Goal: Task Accomplishment & Management: Manage account settings

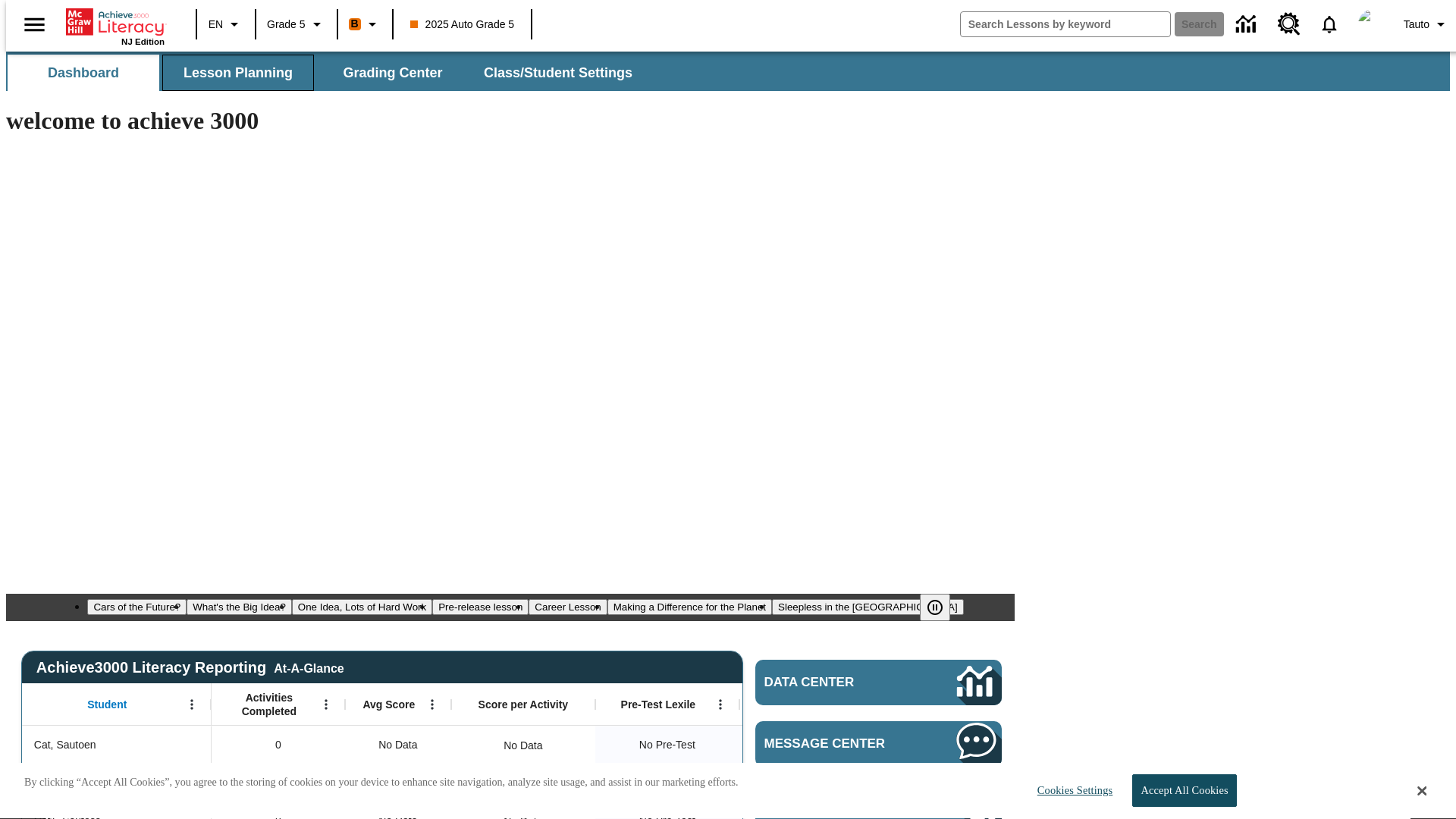
click at [232, 73] on span "Lesson Planning" at bounding box center [238, 73] width 109 height 17
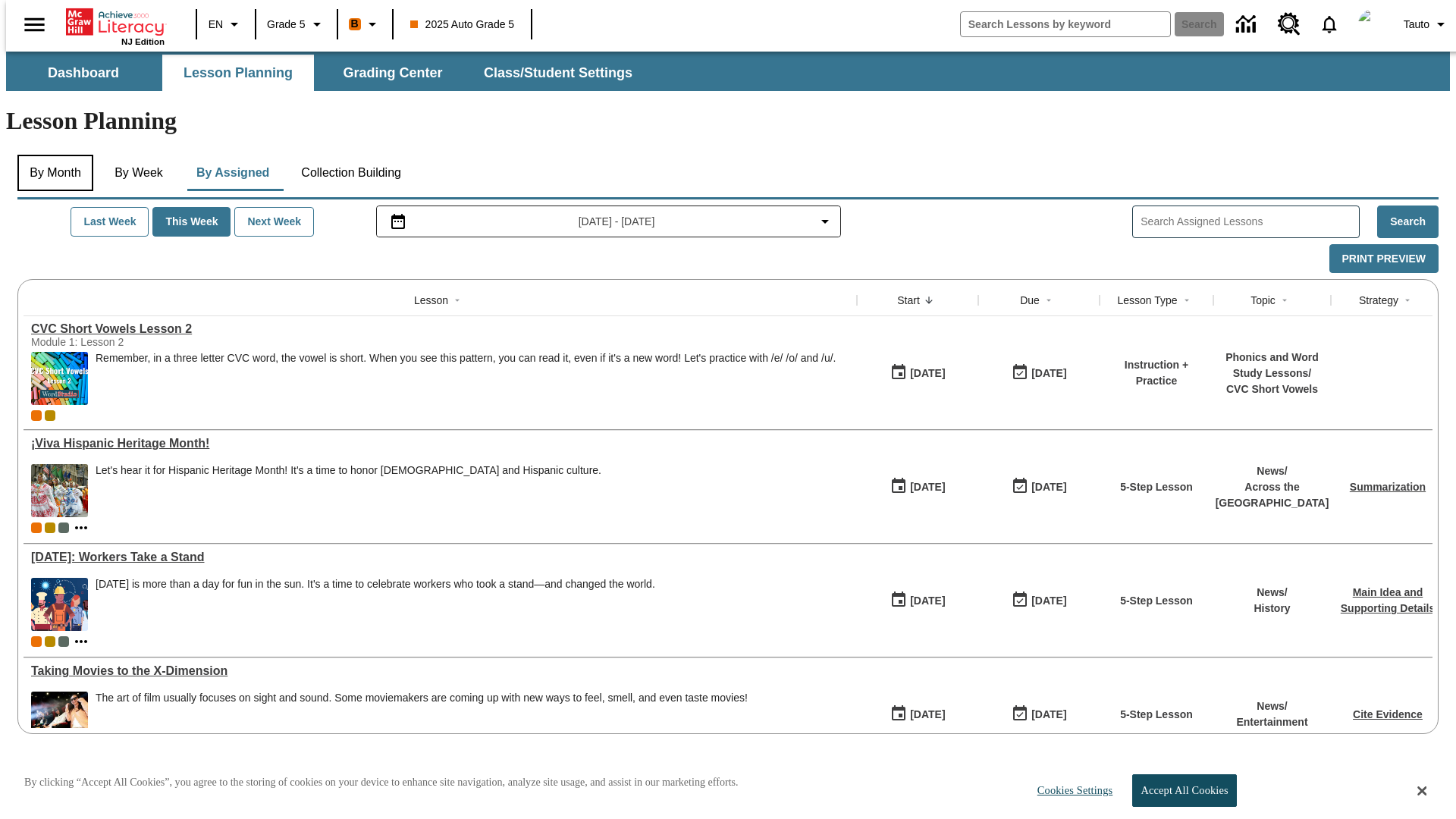
click at [51, 154] on button "By Month" at bounding box center [55, 172] width 76 height 36
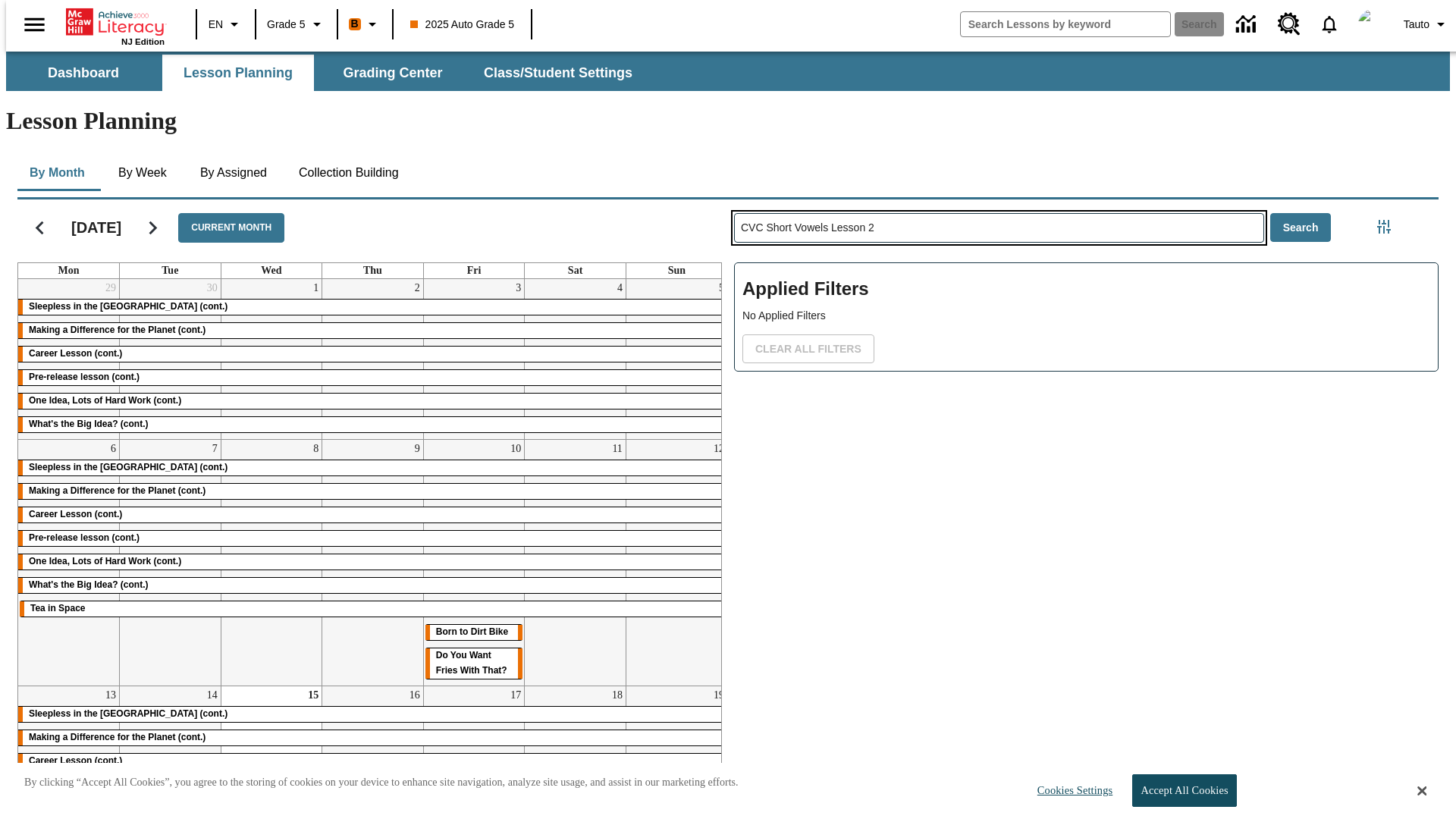
type input "CVC Short Vowels Lesson 2"
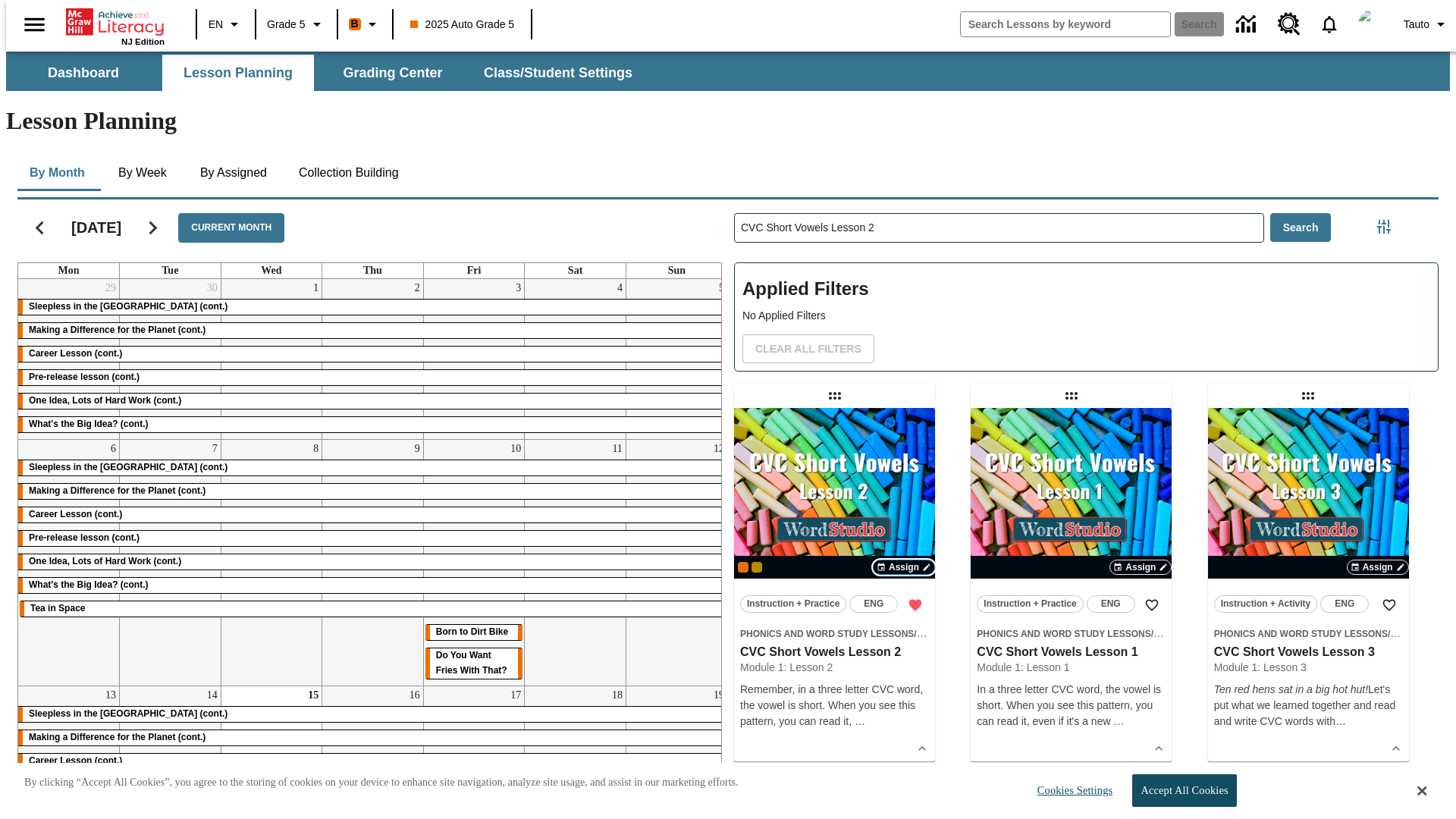
click at [904, 560] on span "Assign" at bounding box center [904, 567] width 30 height 14
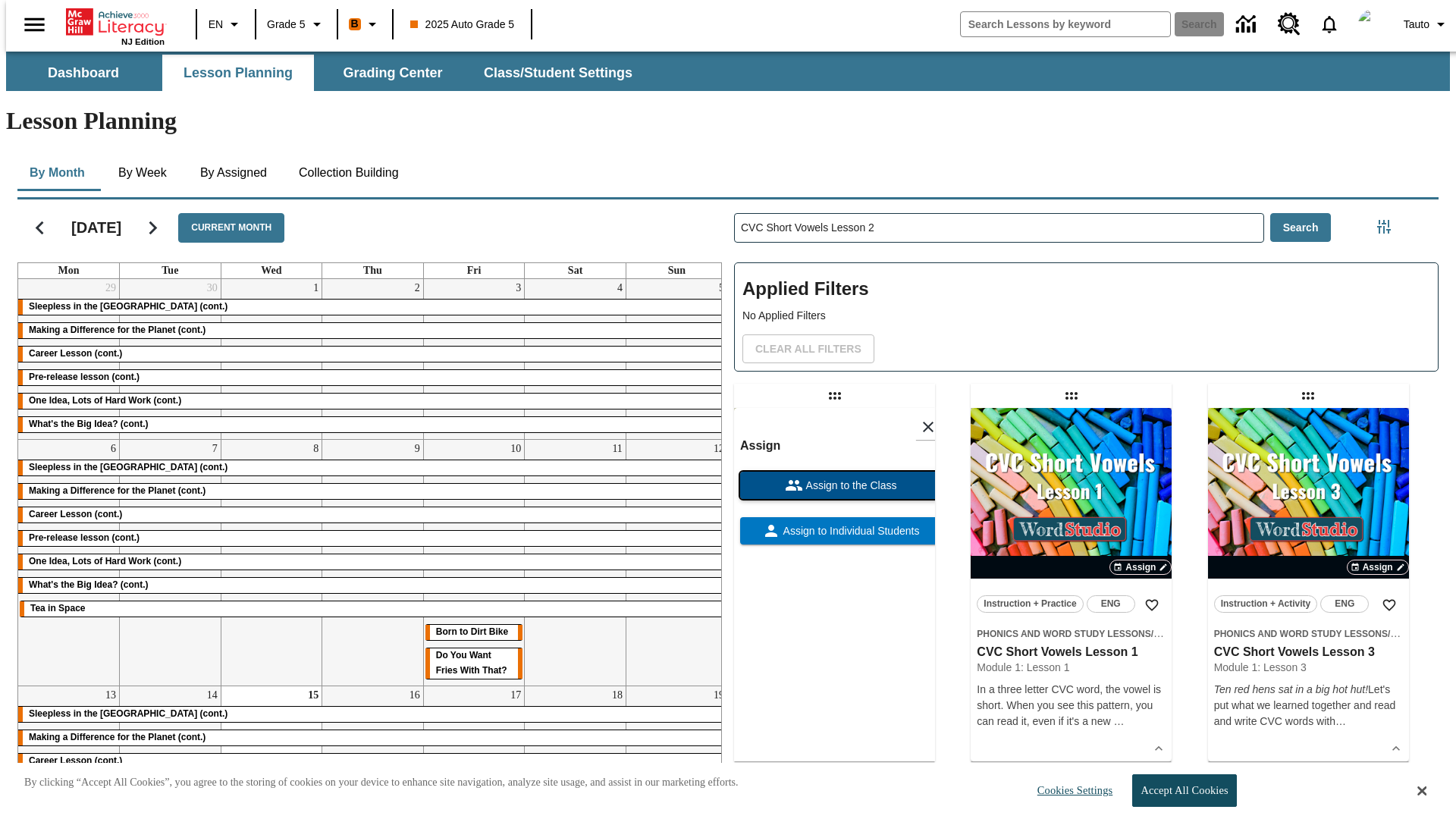
click at [834, 478] on span "Assign to the Class" at bounding box center [849, 485] width 94 height 16
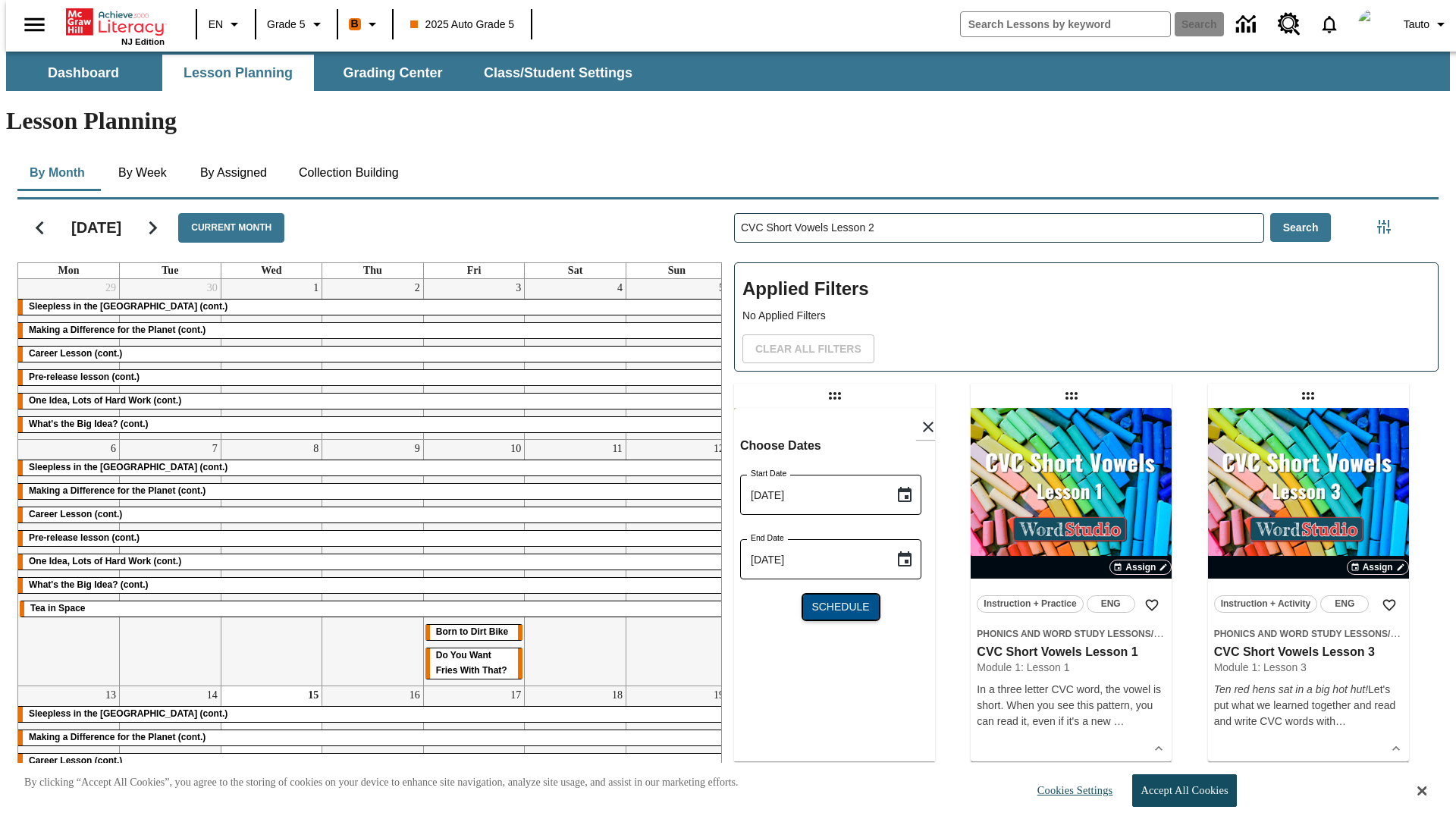
click at [834, 599] on span "Schedule" at bounding box center [840, 606] width 57 height 16
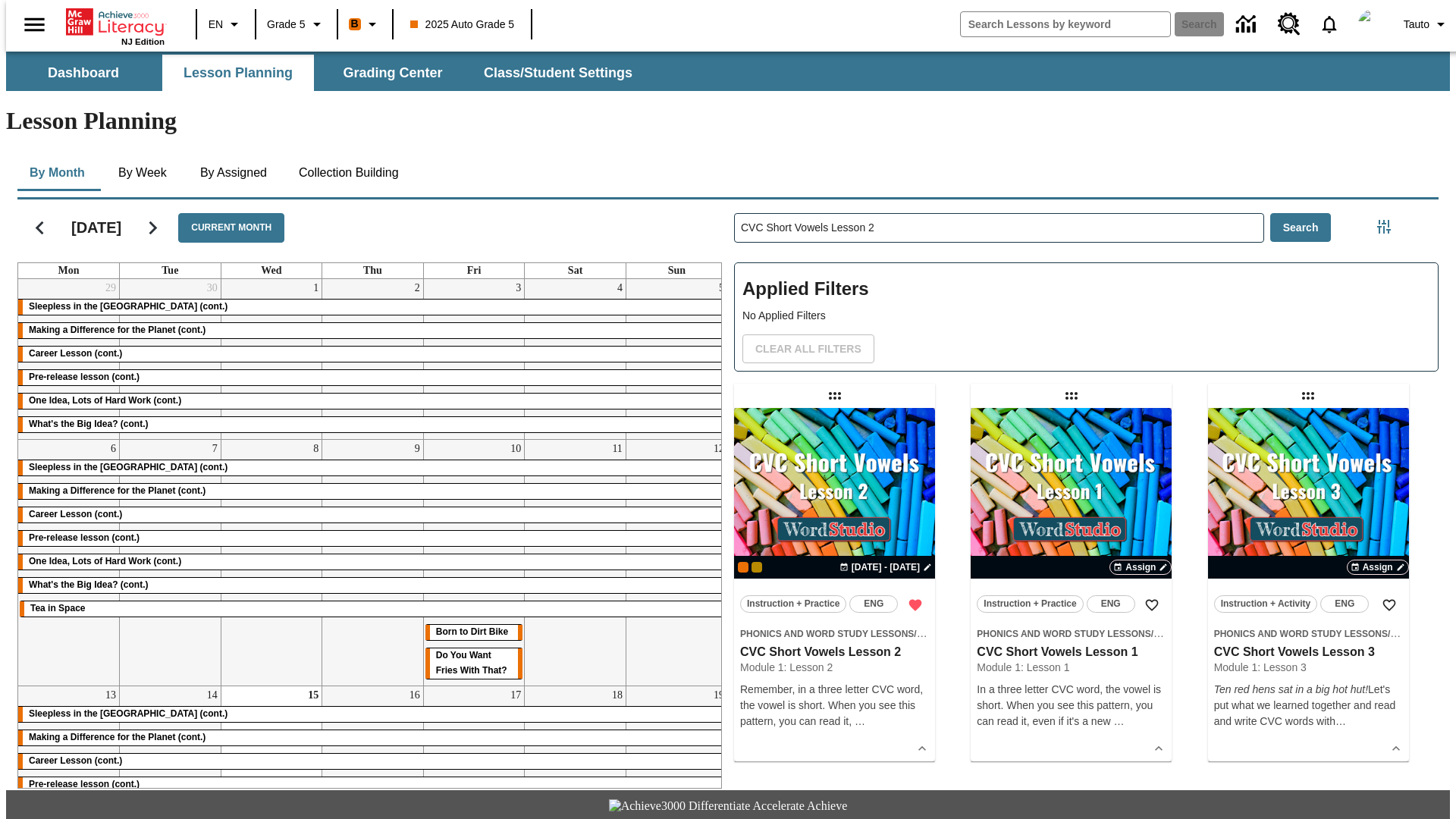
scroll to position [34, 0]
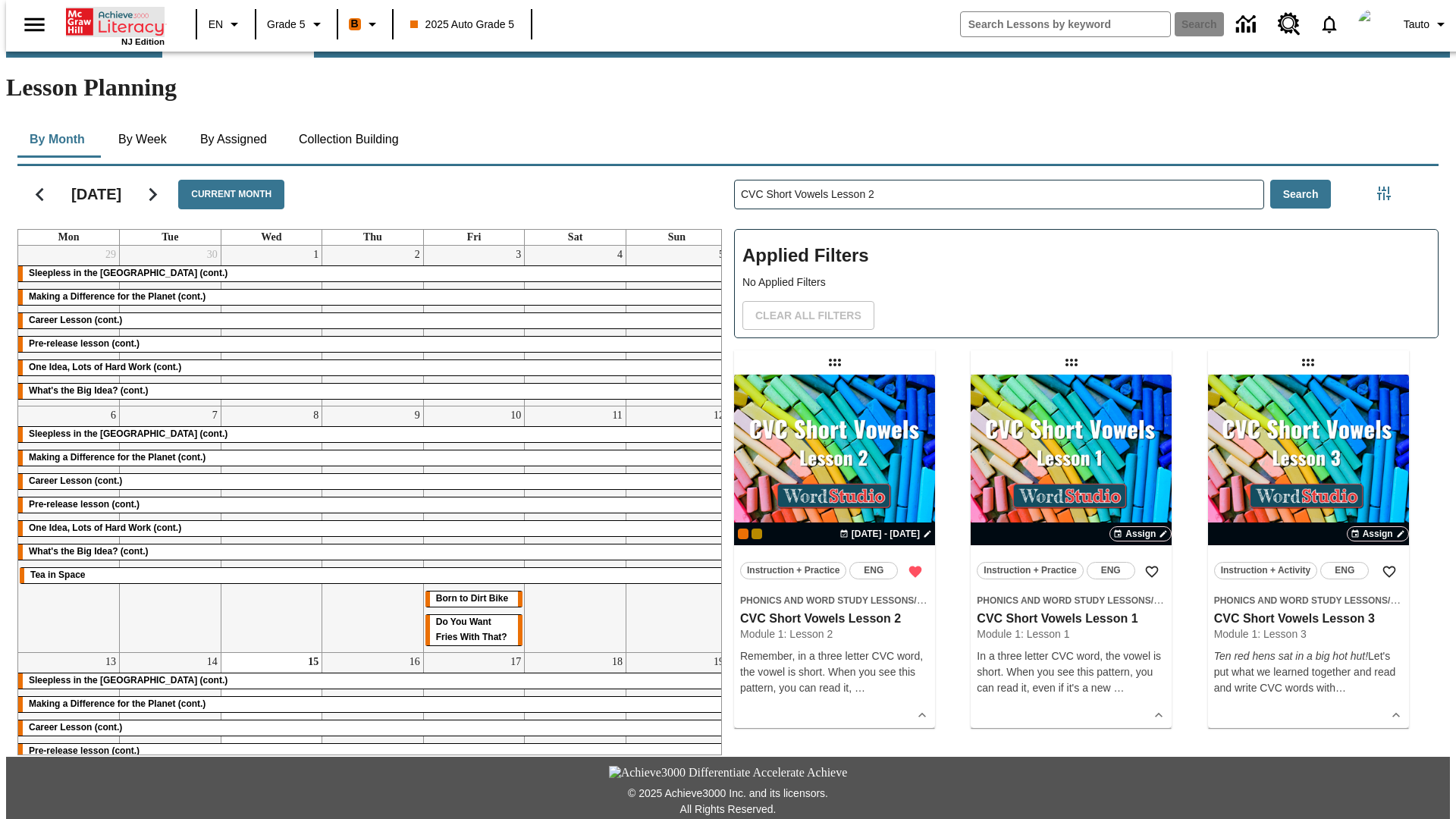
click at [109, 21] on icon "Home" at bounding box center [116, 21] width 101 height 30
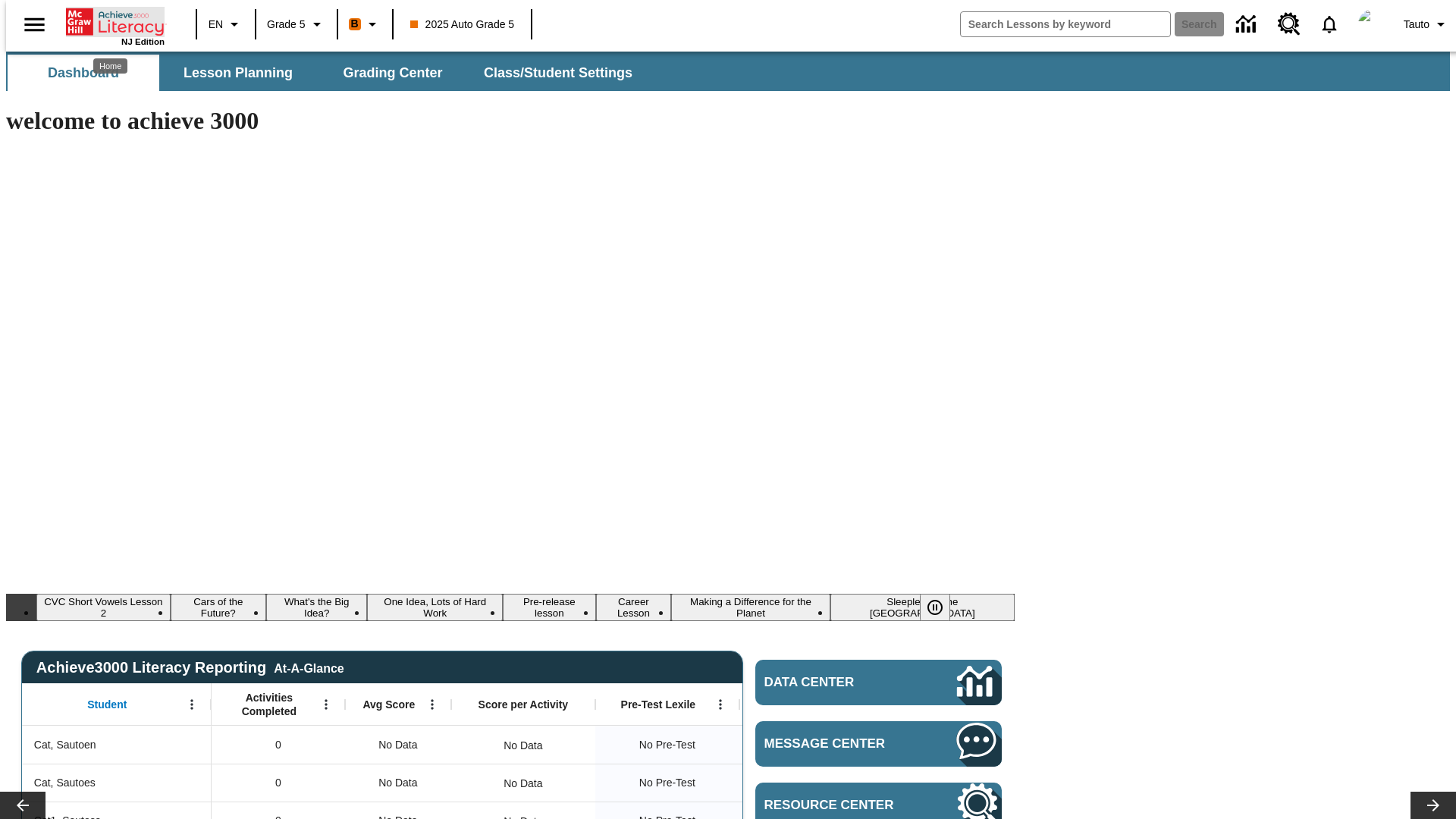
scroll to position [34, 0]
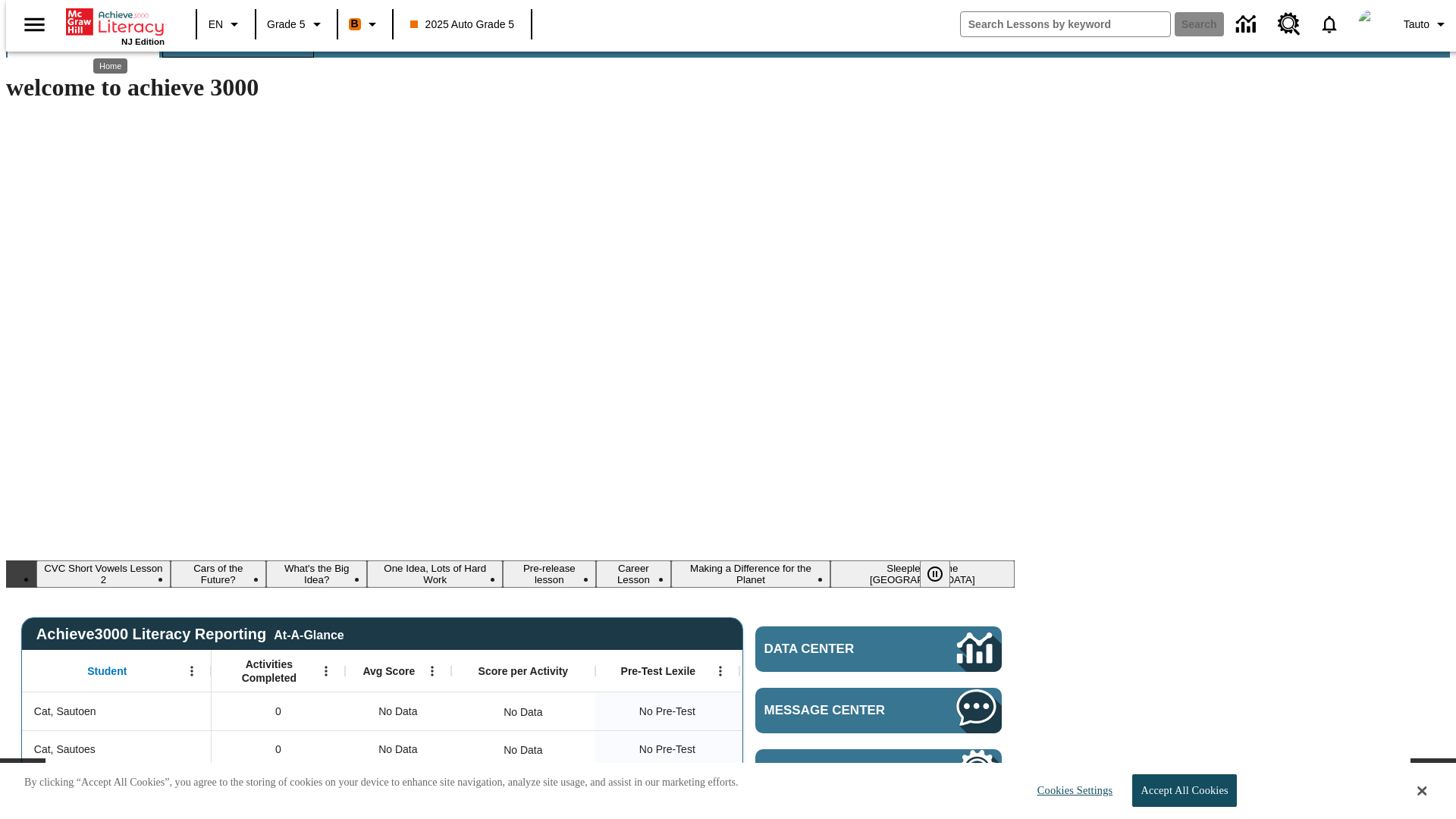
click at [232, 48] on span "Lesson Planning" at bounding box center [238, 39] width 109 height 17
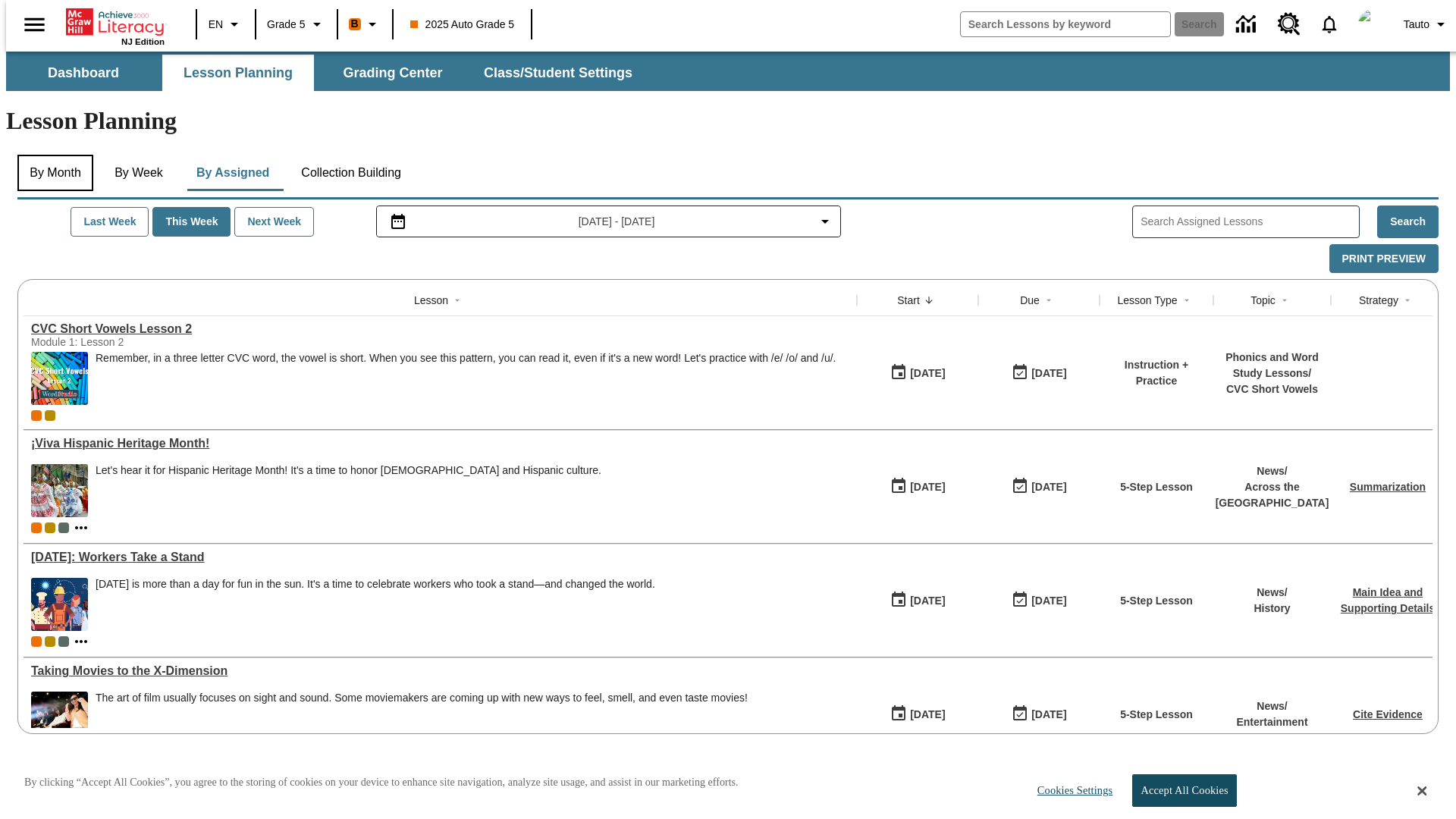
click at [51, 154] on button "By Month" at bounding box center [55, 172] width 76 height 36
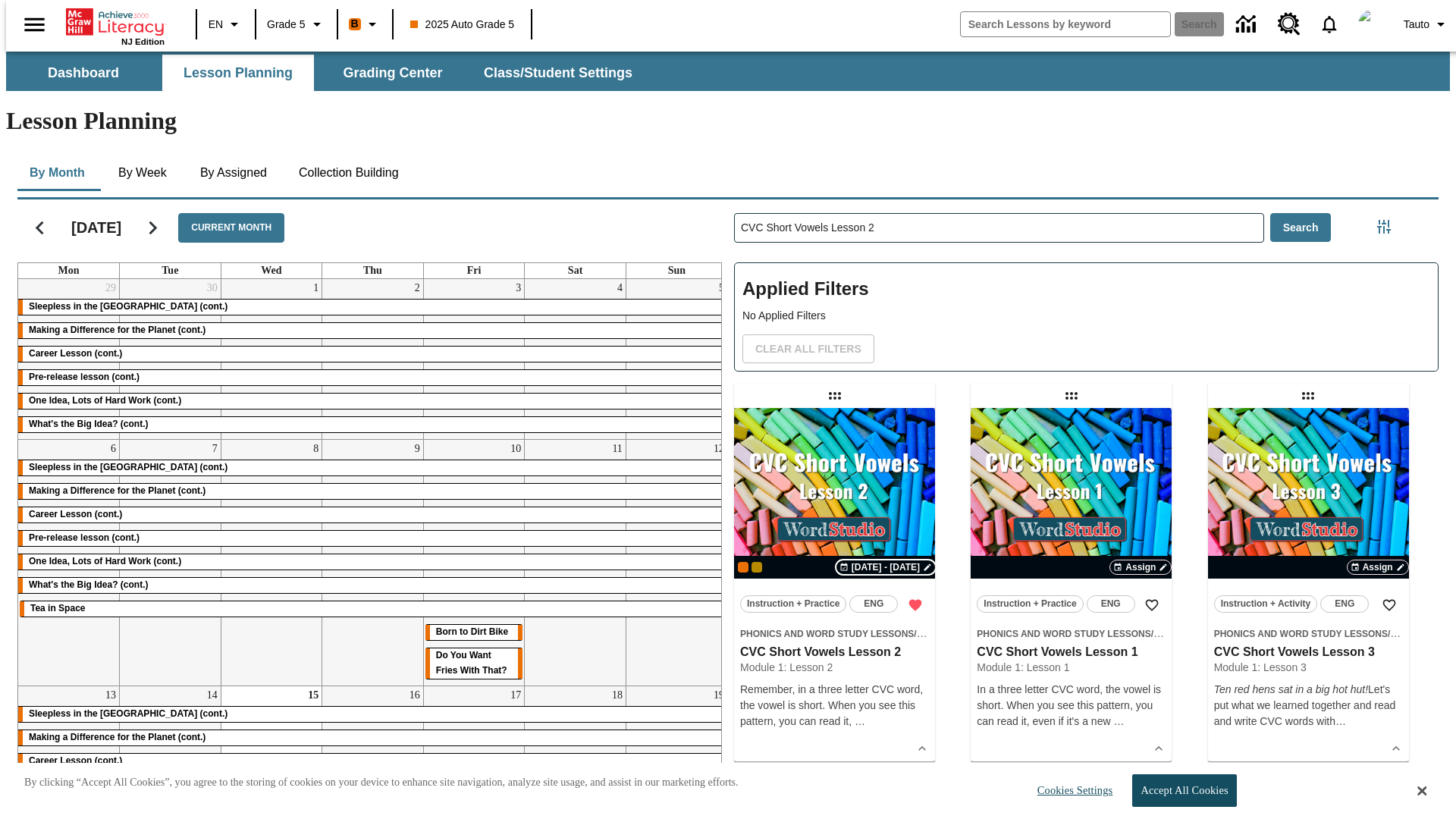
click at [887, 560] on span "[DATE] - [DATE]" at bounding box center [885, 567] width 68 height 14
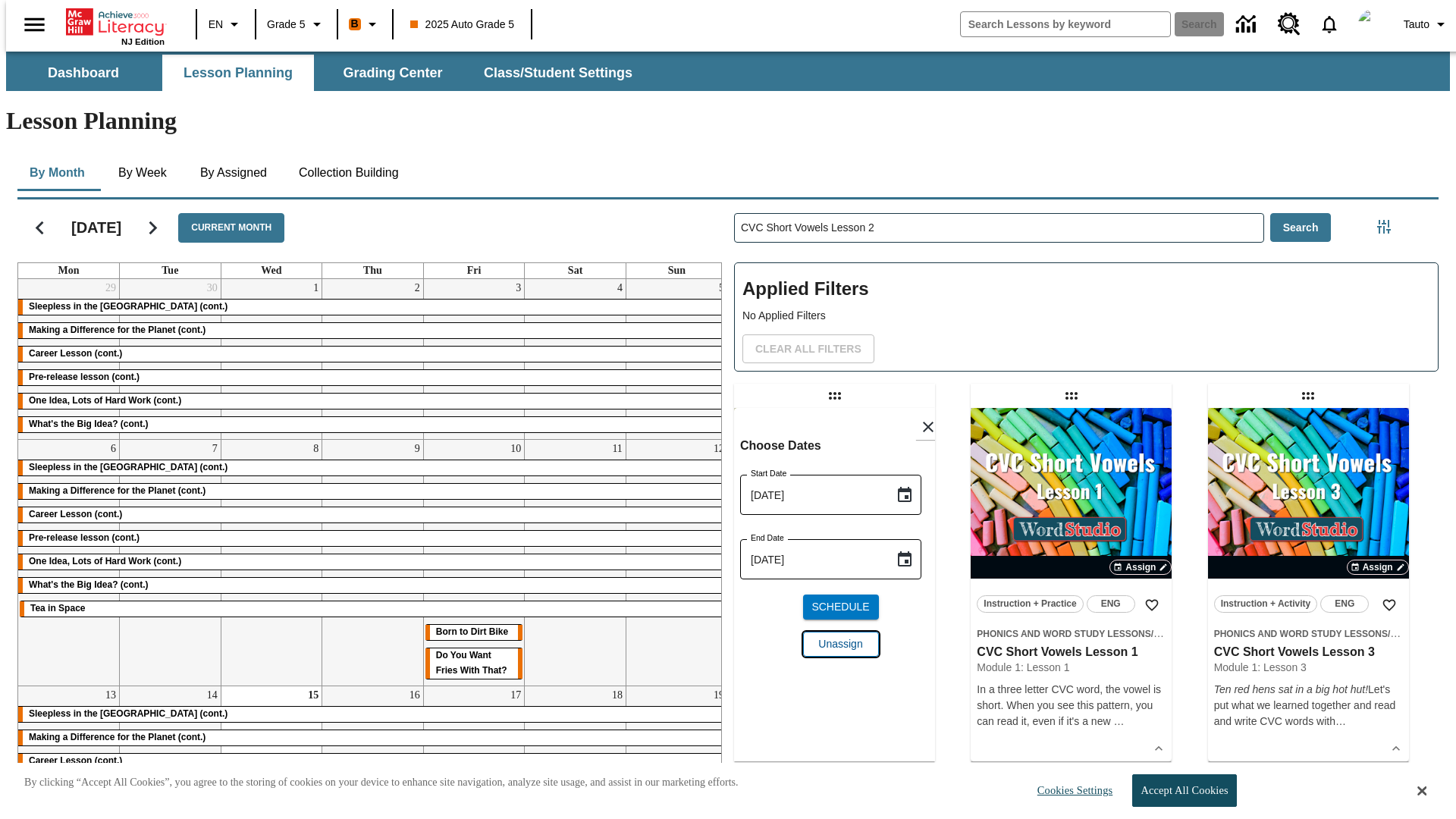
click at [834, 636] on span "Unassign" at bounding box center [840, 643] width 44 height 16
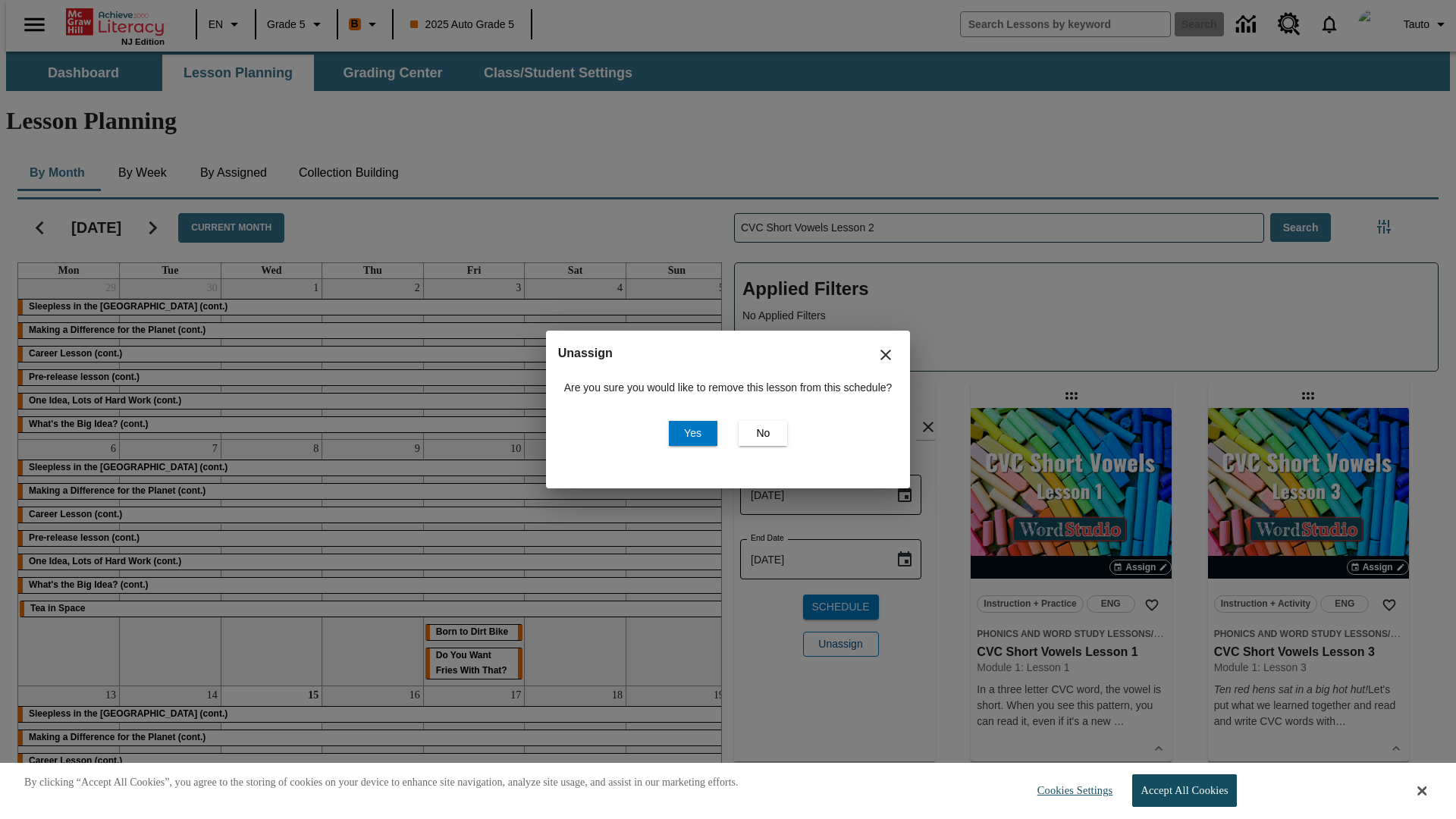
scroll to position [34, 0]
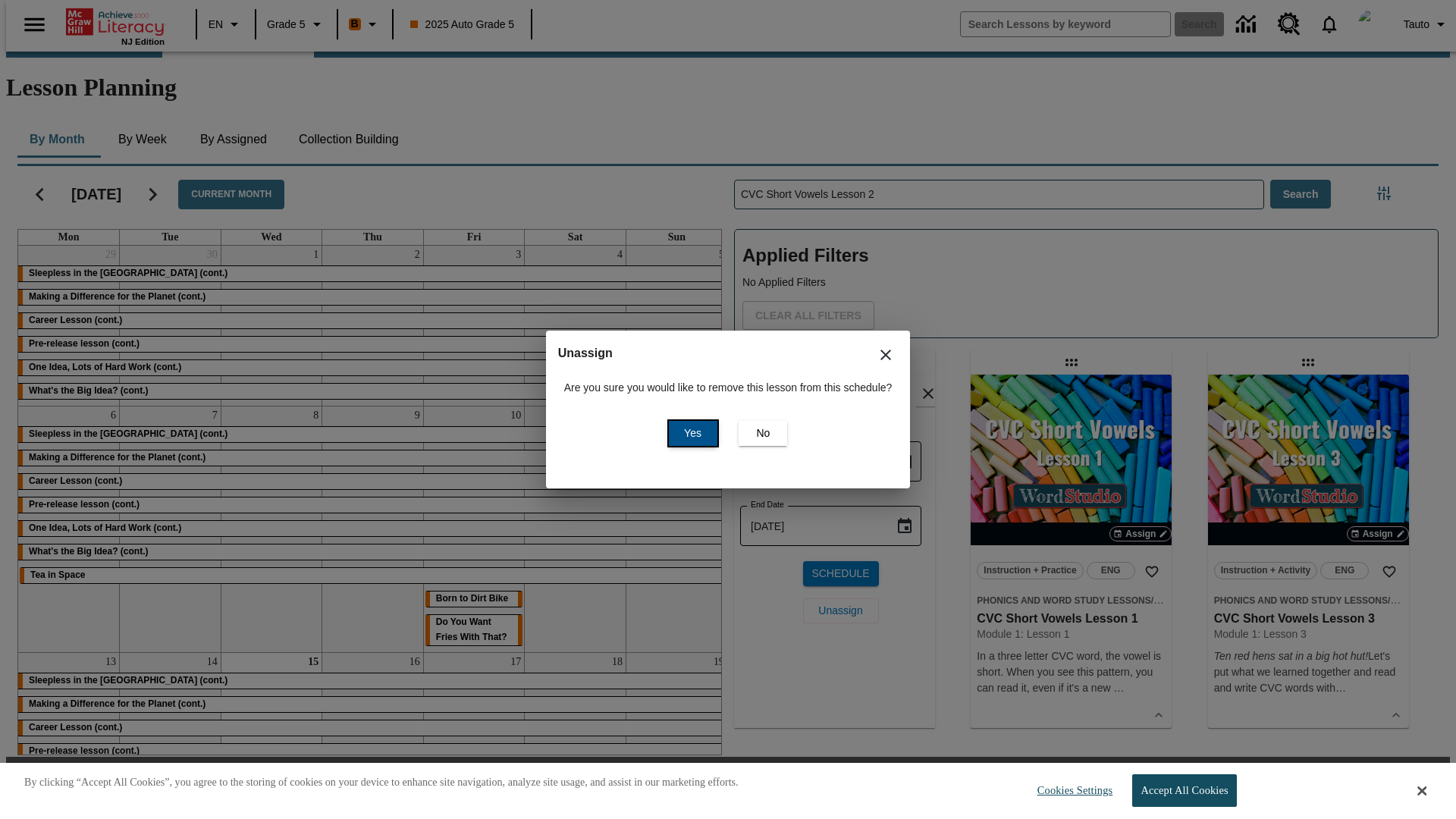
click at [690, 432] on span "Yes" at bounding box center [692, 432] width 17 height 16
